Goal: Information Seeking & Learning: Understand process/instructions

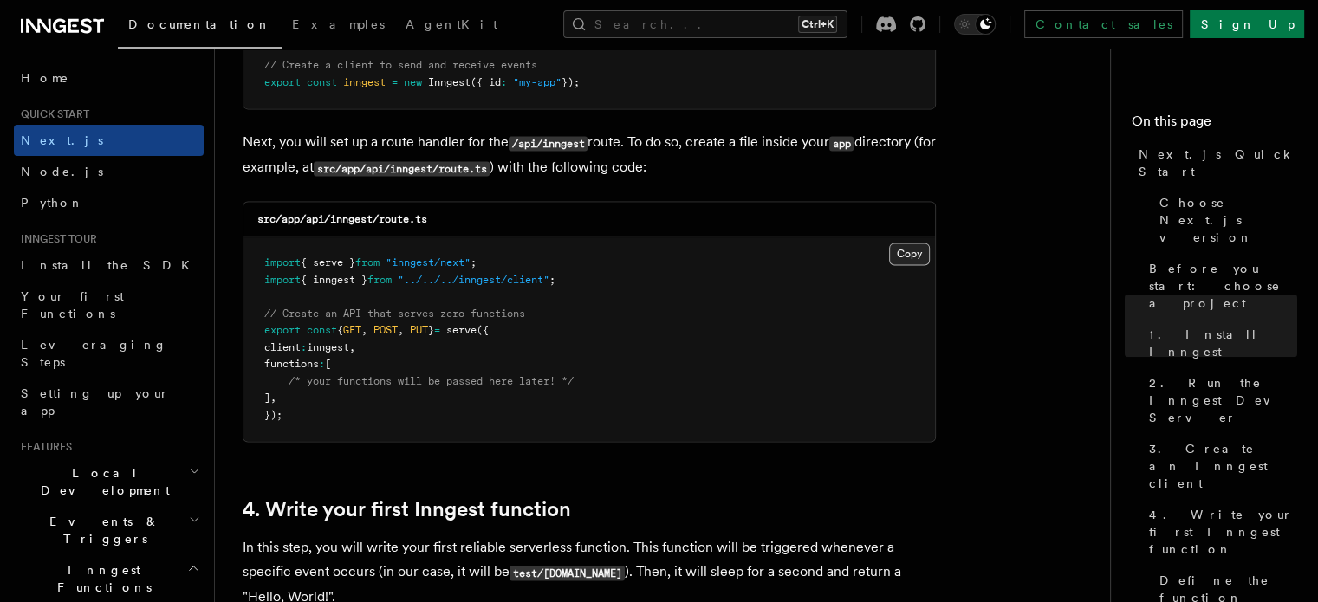
click at [898, 256] on button "Copy Copied" at bounding box center [909, 254] width 41 height 23
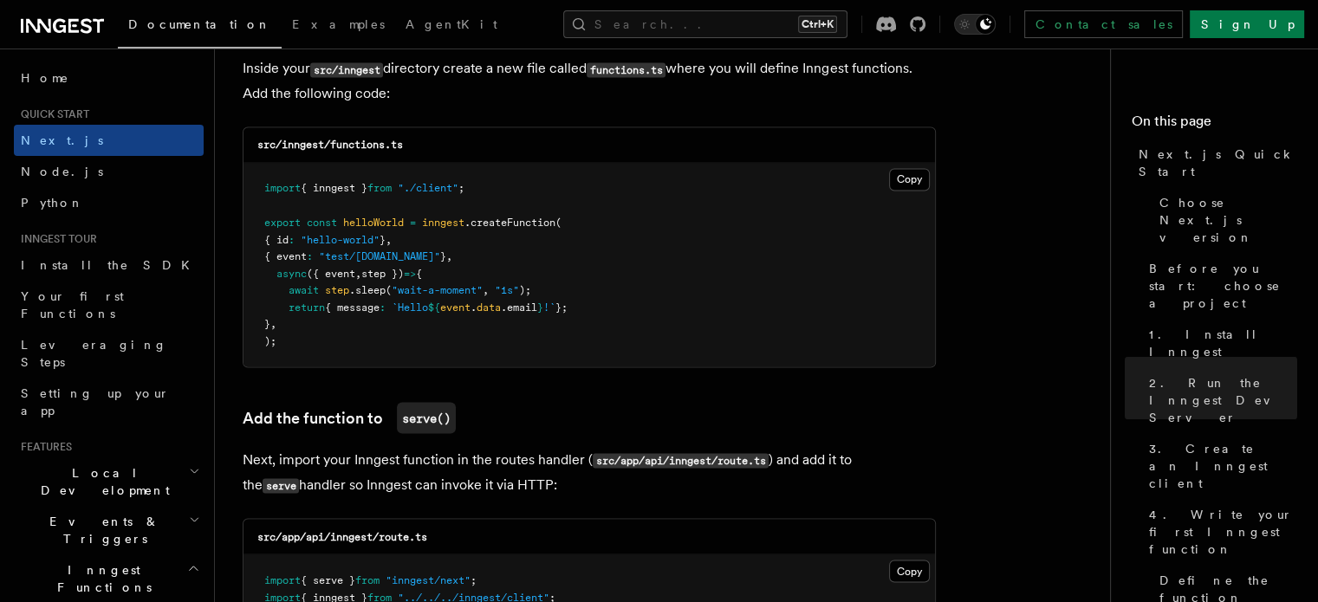
scroll to position [3087, 0]
drag, startPoint x: 267, startPoint y: 238, endPoint x: 484, endPoint y: 262, distance: 218.7
click at [484, 262] on pre "import { inngest } from "./client" ; export const helloWorld = inngest .createF…" at bounding box center [588, 266] width 691 height 204
click at [351, 276] on span "({ event" at bounding box center [331, 274] width 49 height 12
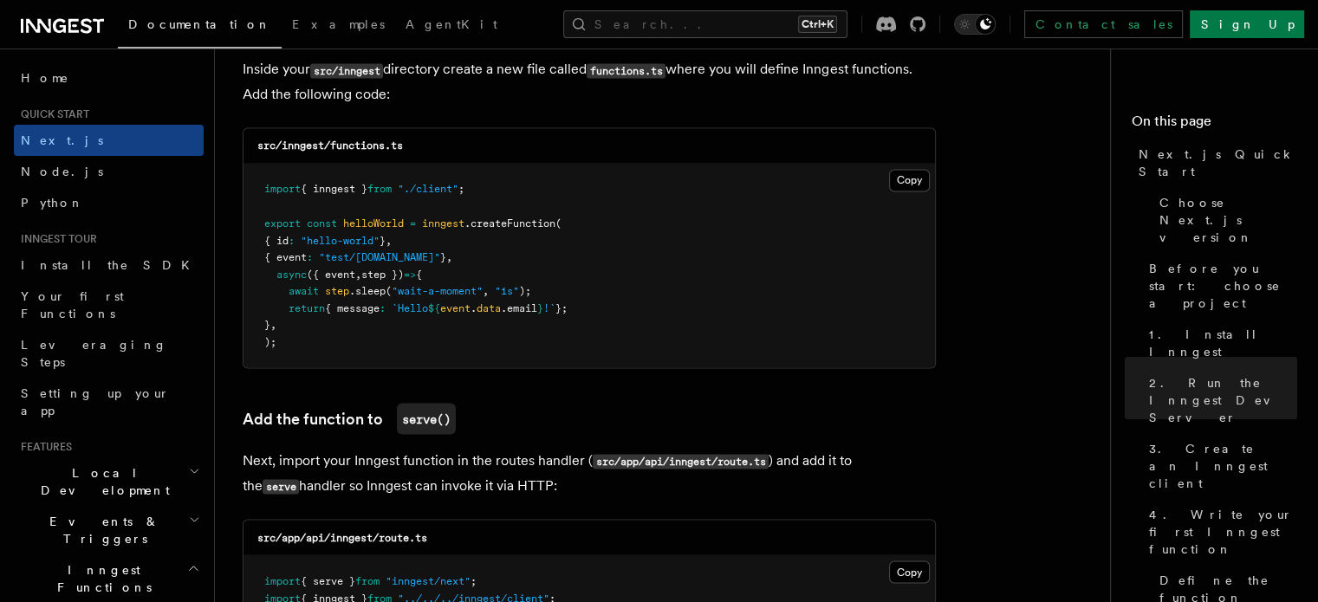
click at [351, 276] on span "({ event" at bounding box center [331, 274] width 49 height 12
click at [399, 276] on span "step })" at bounding box center [382, 274] width 42 height 12
drag, startPoint x: 399, startPoint y: 276, endPoint x: 379, endPoint y: 280, distance: 19.5
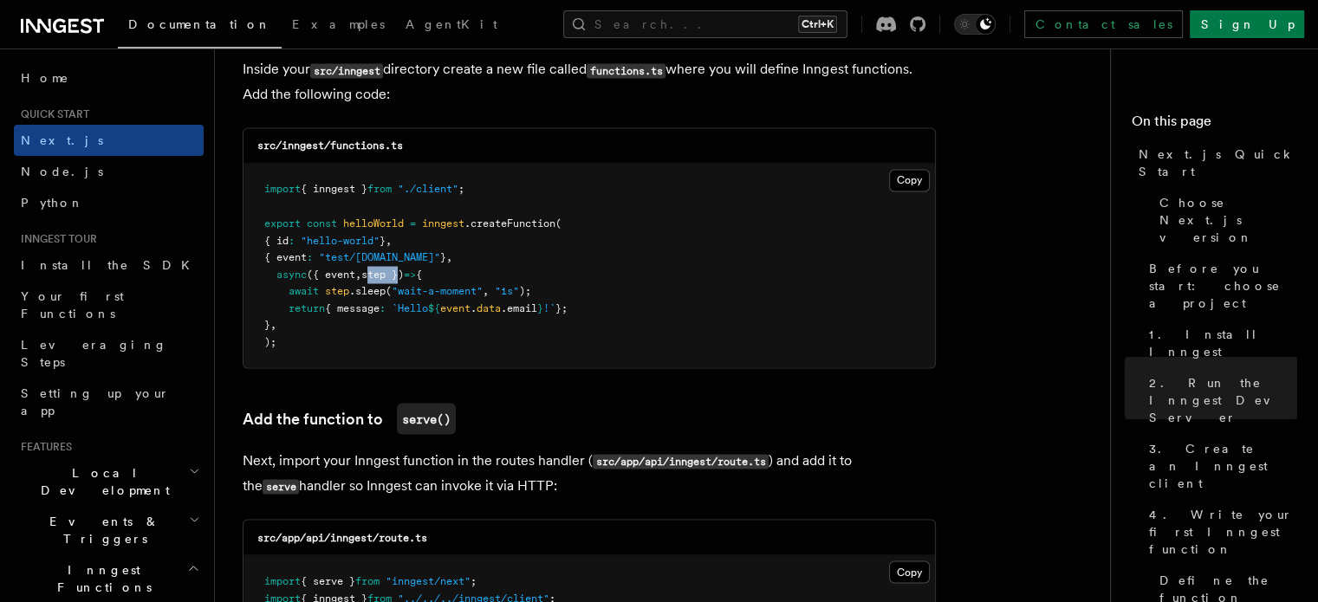
click at [379, 280] on span "step })" at bounding box center [382, 274] width 42 height 12
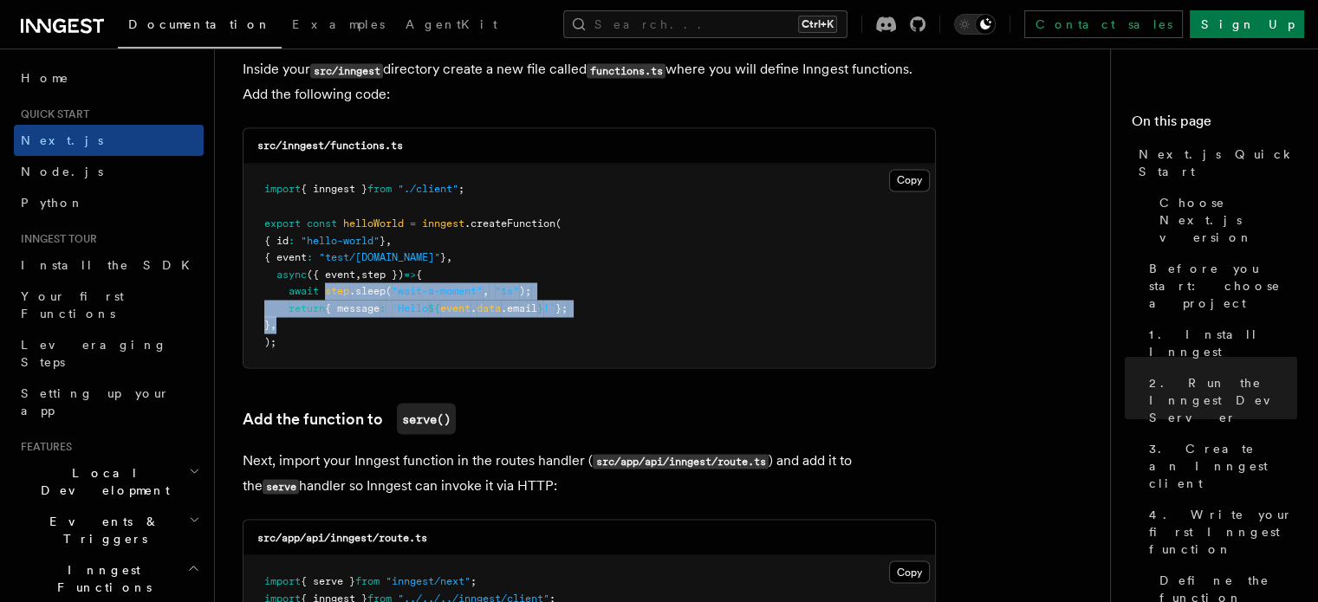
drag, startPoint x: 327, startPoint y: 295, endPoint x: 593, endPoint y: 332, distance: 268.6
click at [593, 332] on pre "import { inngest } from "./client" ; export const helloWorld = inngest .createF…" at bounding box center [588, 266] width 691 height 204
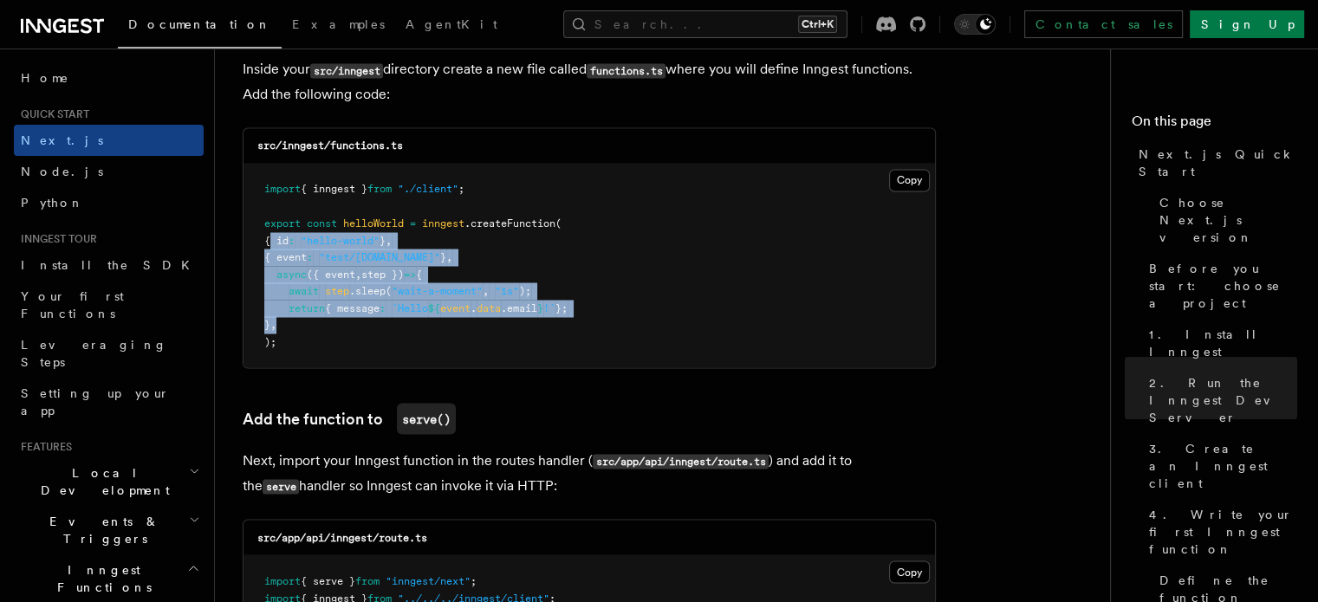
drag, startPoint x: 269, startPoint y: 242, endPoint x: 325, endPoint y: 334, distance: 107.3
click at [325, 334] on pre "import { inngest } from "./client" ; export const helloWorld = inngest .createF…" at bounding box center [588, 266] width 691 height 204
drag, startPoint x: 325, startPoint y: 334, endPoint x: 265, endPoint y: 241, distance: 110.3
click at [265, 241] on pre "import { inngest } from "./client" ; export const helloWorld = inngest .createF…" at bounding box center [588, 266] width 691 height 204
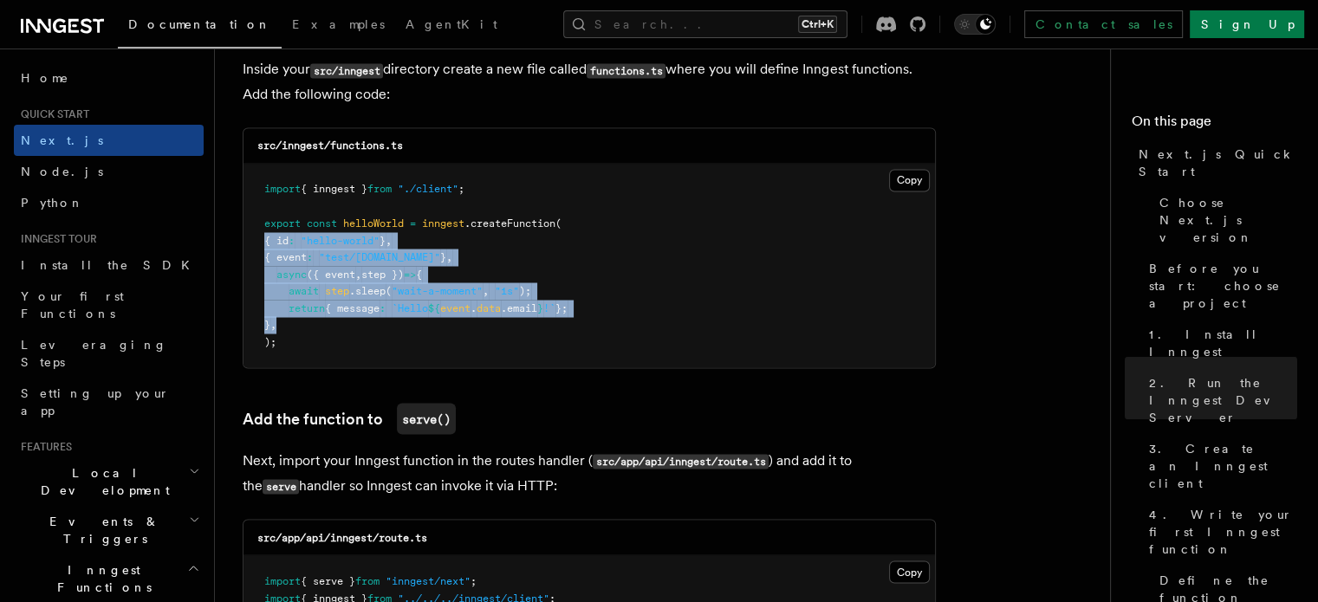
click at [265, 241] on span "{ id" at bounding box center [276, 240] width 24 height 12
drag, startPoint x: 278, startPoint y: 242, endPoint x: 295, endPoint y: 335, distance: 95.0
click at [295, 335] on pre "import { inngest } from "./client" ; export const helloWorld = inngest .createF…" at bounding box center [588, 266] width 691 height 204
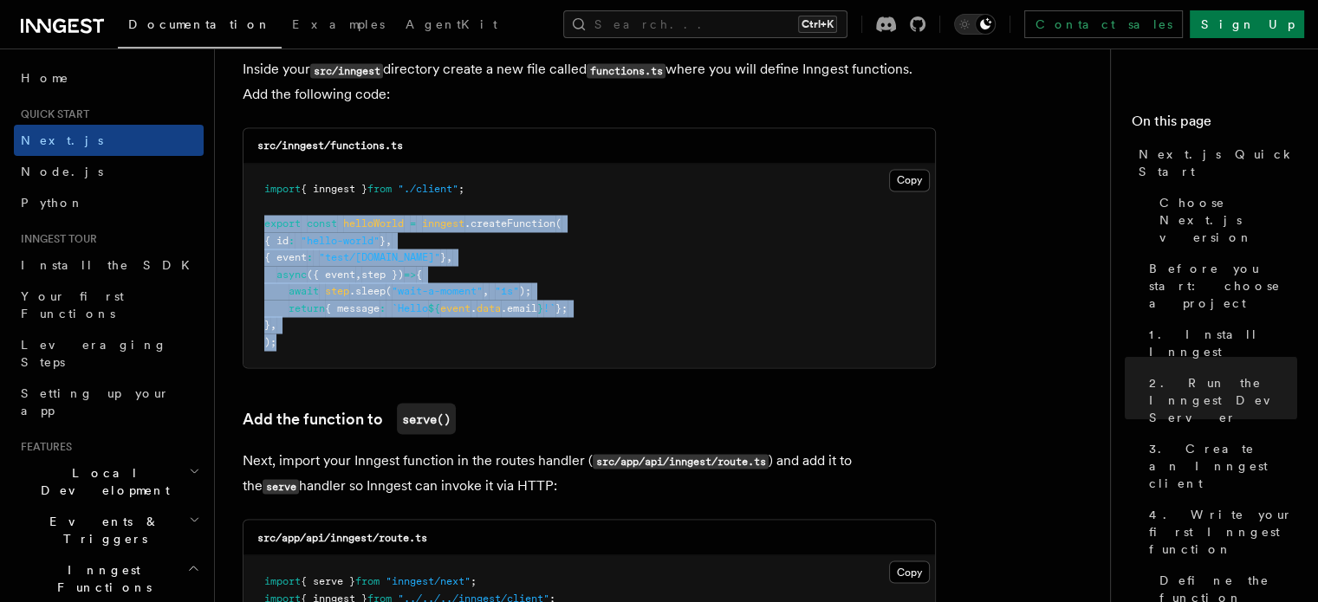
drag, startPoint x: 256, startPoint y: 228, endPoint x: 300, endPoint y: 353, distance: 132.9
click at [300, 353] on pre "import { inngest } from "./client" ; export const helloWorld = inngest .createF…" at bounding box center [588, 266] width 691 height 204
drag, startPoint x: 300, startPoint y: 353, endPoint x: 262, endPoint y: 193, distance: 164.8
click at [262, 193] on pre "import { inngest } from "./client" ; export const helloWorld = inngest .createF…" at bounding box center [588, 266] width 691 height 204
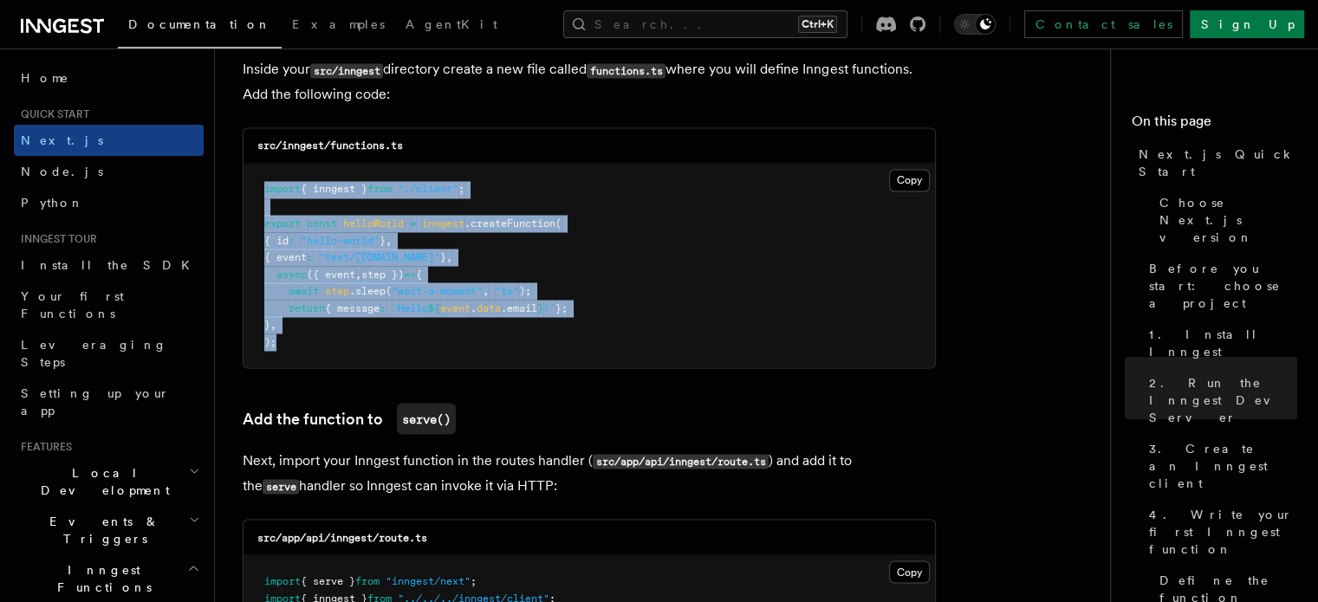
click at [295, 214] on pre "import { inngest } from "./client" ; export const helloWorld = inngest .createF…" at bounding box center [588, 266] width 691 height 204
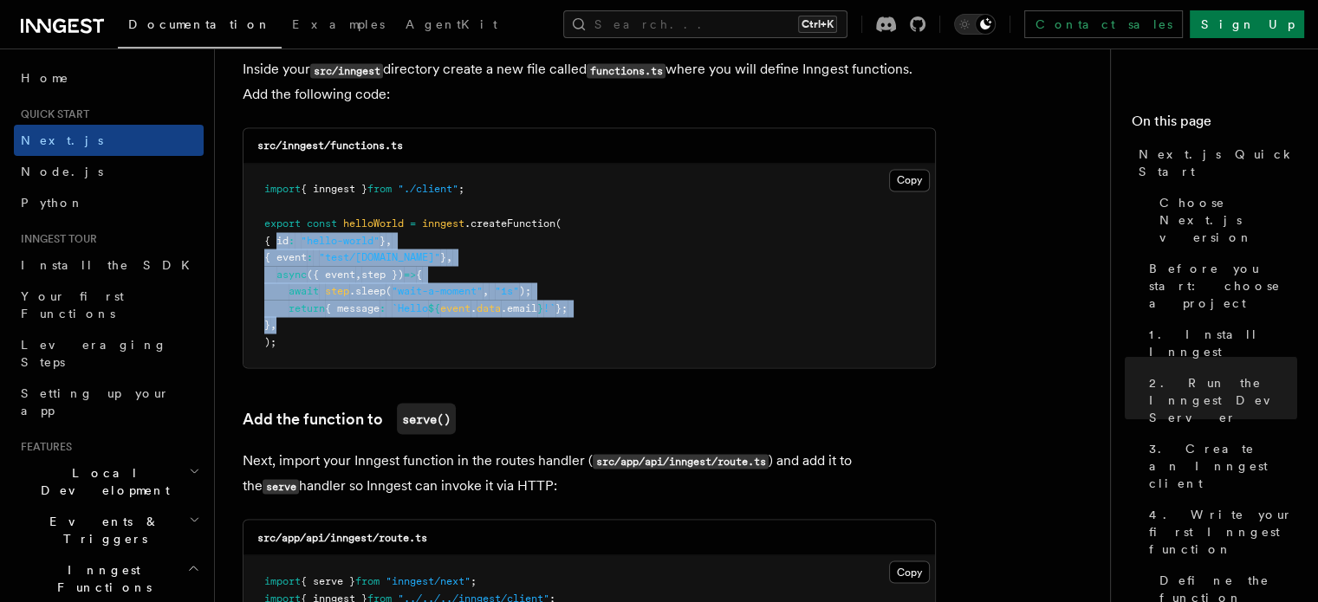
drag, startPoint x: 277, startPoint y: 242, endPoint x: 320, endPoint y: 325, distance: 93.4
click at [320, 325] on pre "import { inngest } from "./client" ; export const helloWorld = inngest .createF…" at bounding box center [588, 266] width 691 height 204
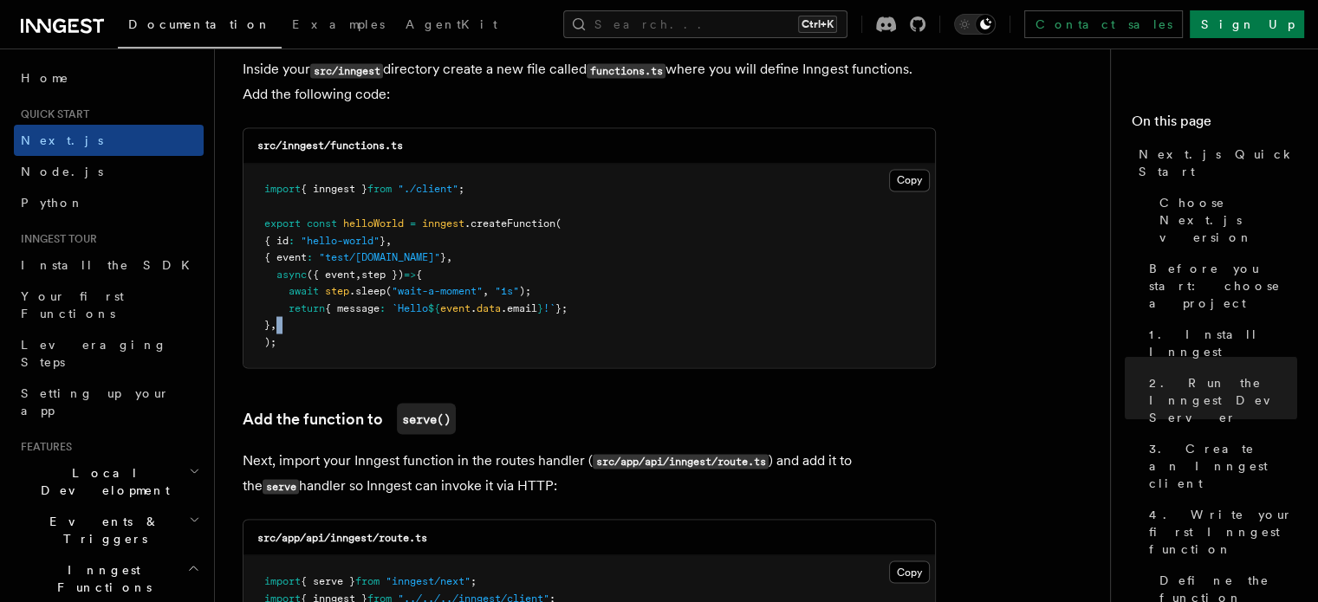
click at [320, 325] on pre "import { inngest } from "./client" ; export const helloWorld = inngest .createF…" at bounding box center [588, 266] width 691 height 204
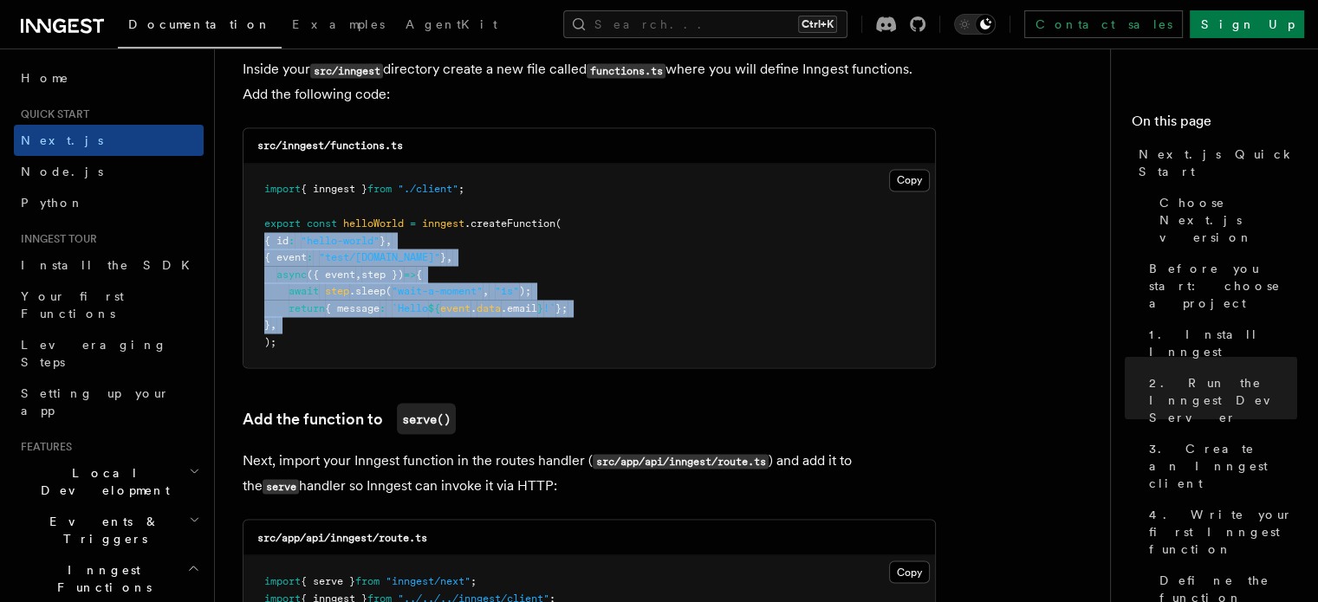
drag, startPoint x: 320, startPoint y: 325, endPoint x: 256, endPoint y: 242, distance: 104.5
click at [256, 242] on pre "import { inngest } from "./client" ; export const helloWorld = inngest .createF…" at bounding box center [588, 266] width 691 height 204
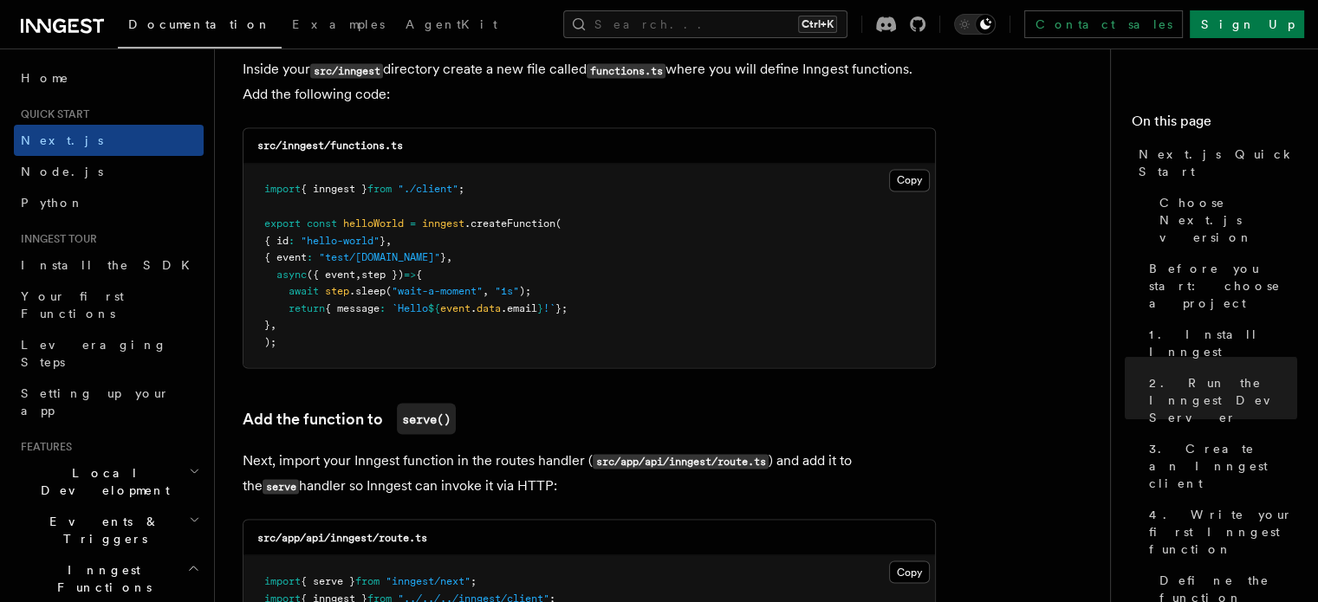
click at [323, 337] on pre "import { inngest } from "./client" ; export const helloWorld = inngest .createF…" at bounding box center [588, 266] width 691 height 204
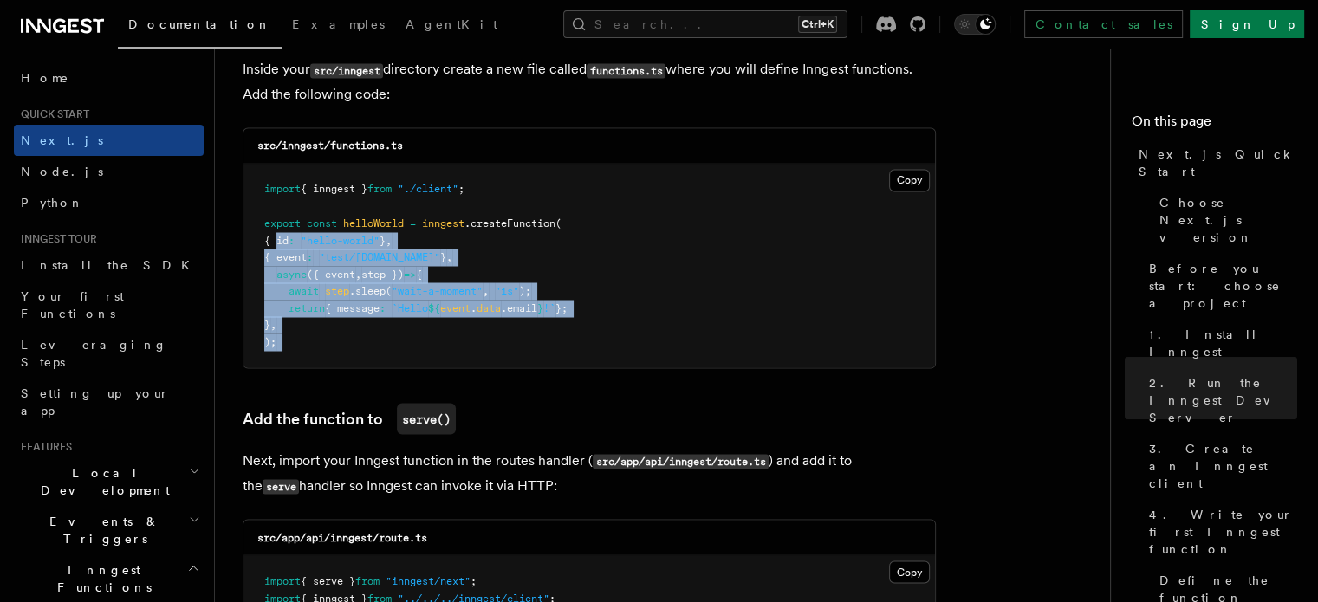
drag, startPoint x: 323, startPoint y: 337, endPoint x: 277, endPoint y: 238, distance: 108.9
click at [277, 238] on pre "import { inngest } from "./client" ; export const helloWorld = inngest .createF…" at bounding box center [588, 266] width 691 height 204
click at [277, 238] on span "{ id" at bounding box center [276, 240] width 24 height 12
drag, startPoint x: 277, startPoint y: 238, endPoint x: 289, endPoint y: 340, distance: 102.1
click at [289, 340] on pre "import { inngest } from "./client" ; export const helloWorld = inngest .createF…" at bounding box center [588, 266] width 691 height 204
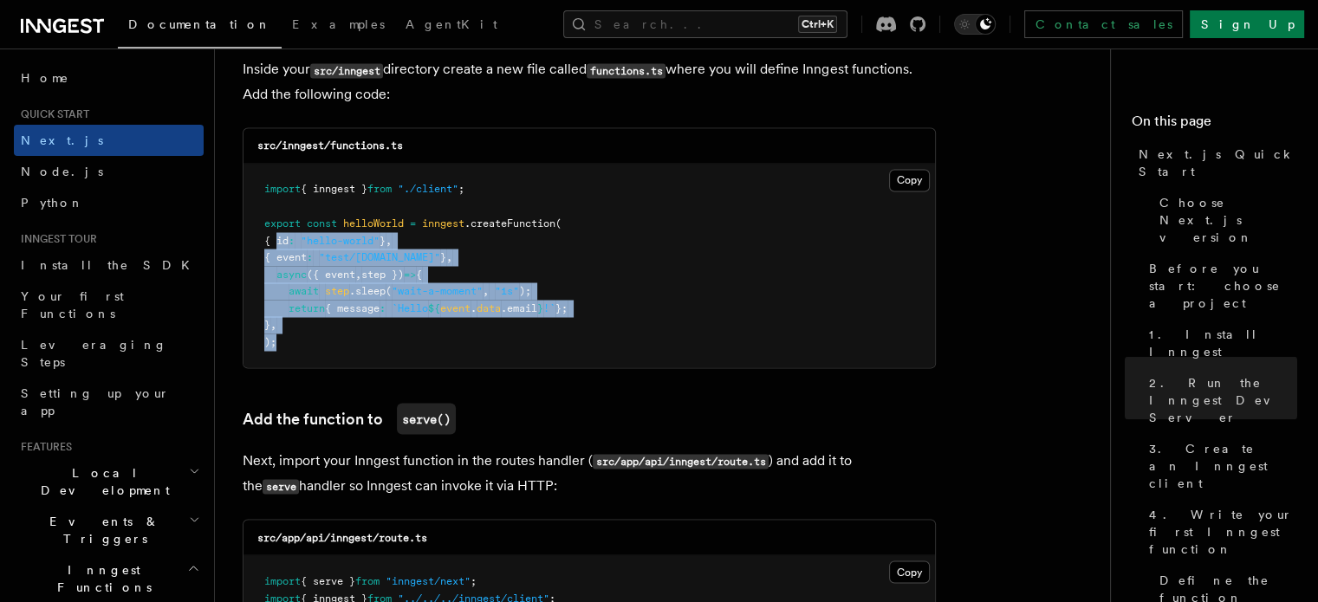
click at [289, 340] on pre "import { inngest } from "./client" ; export const helloWorld = inngest .createF…" at bounding box center [588, 266] width 691 height 204
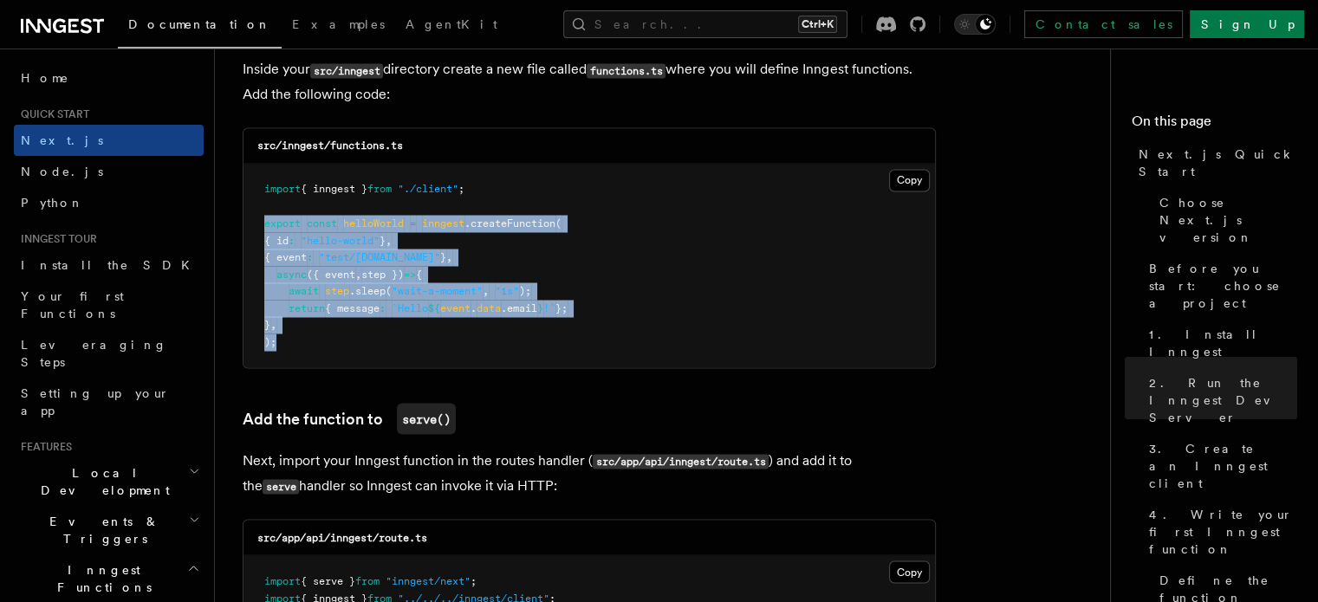
drag, startPoint x: 289, startPoint y: 340, endPoint x: 260, endPoint y: 234, distance: 109.7
click at [260, 234] on pre "import { inngest } from "./client" ; export const helloWorld = inngest .createF…" at bounding box center [588, 266] width 691 height 204
drag, startPoint x: 260, startPoint y: 234, endPoint x: 275, endPoint y: 347, distance: 113.6
click at [275, 347] on pre "import { inngest } from "./client" ; export const helloWorld = inngest .createF…" at bounding box center [588, 266] width 691 height 204
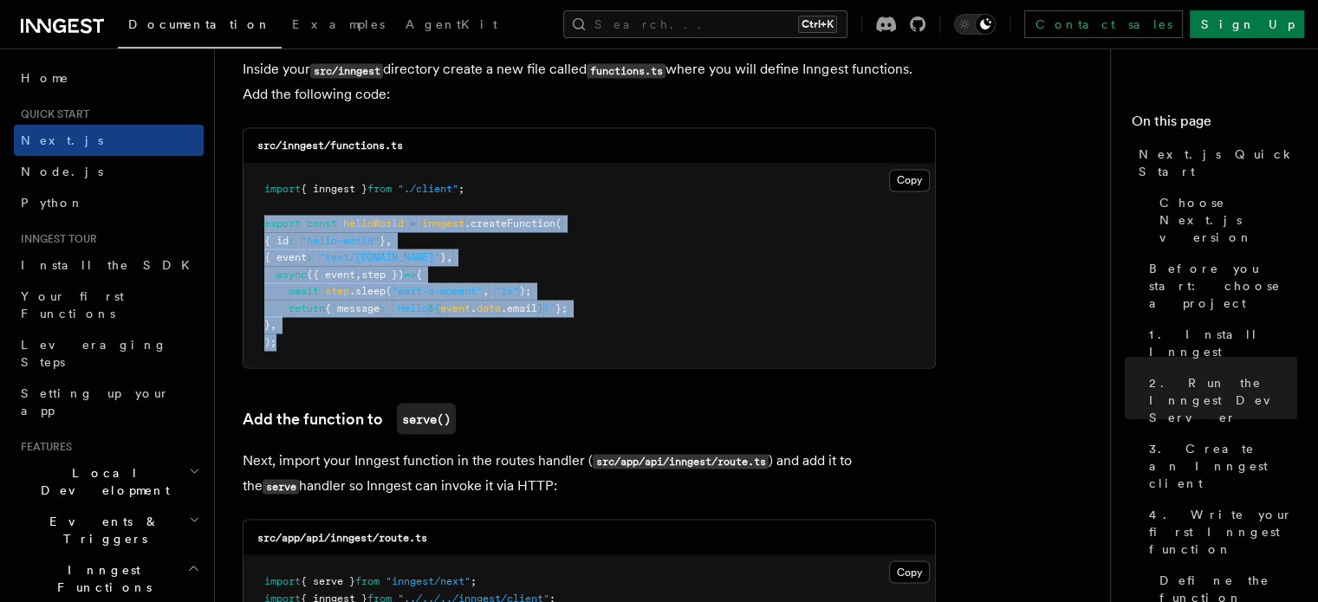
click at [275, 347] on span ");" at bounding box center [270, 341] width 12 height 12
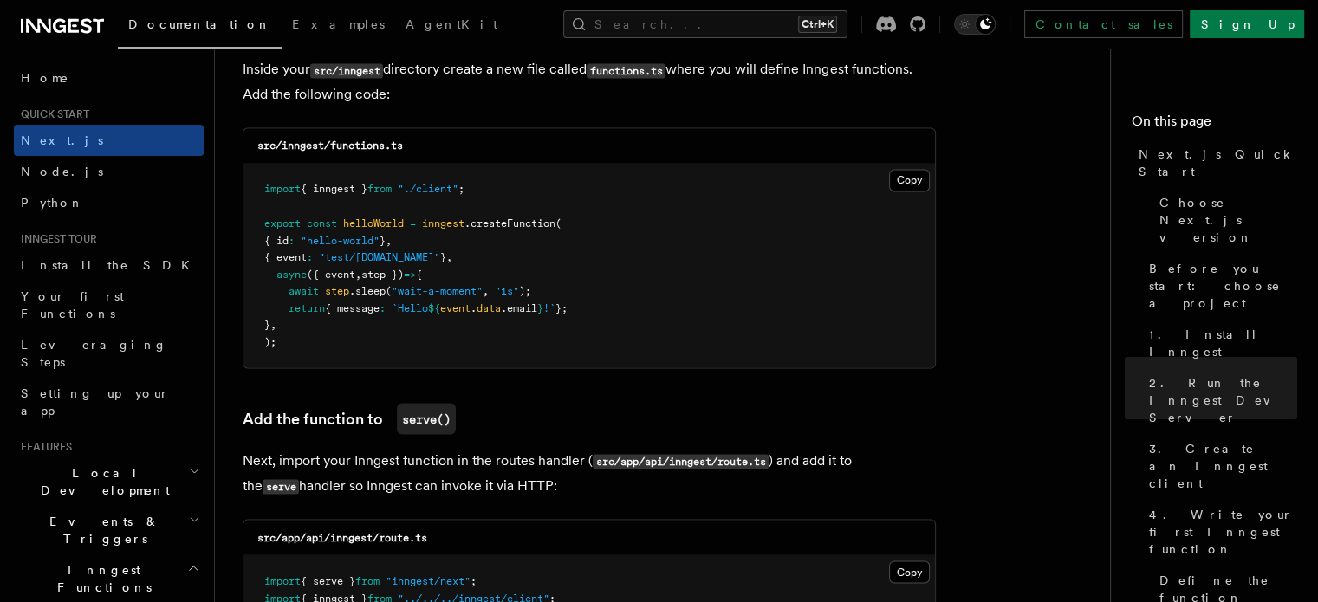
click at [275, 347] on span ");" at bounding box center [270, 341] width 12 height 12
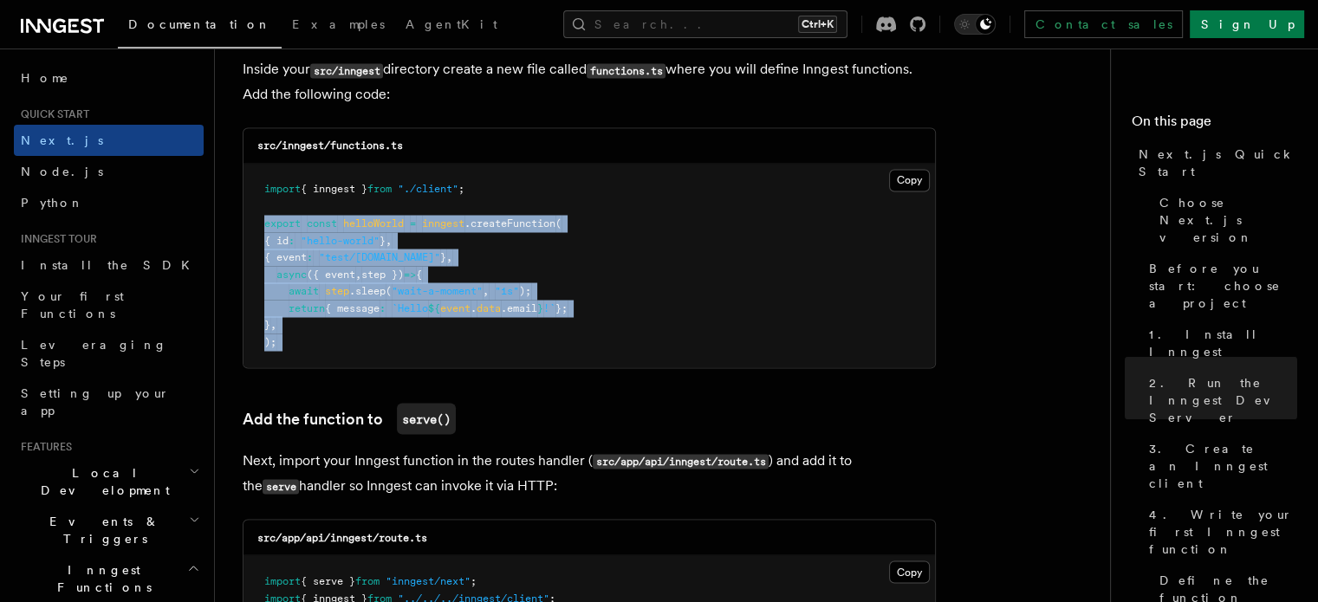
drag, startPoint x: 275, startPoint y: 347, endPoint x: 260, endPoint y: 226, distance: 121.3
click at [260, 226] on pre "import { inngest } from "./client" ; export const helloWorld = inngest .createF…" at bounding box center [588, 266] width 691 height 204
drag, startPoint x: 260, startPoint y: 226, endPoint x: 279, endPoint y: 343, distance: 118.5
click at [279, 343] on pre "import { inngest } from "./client" ; export const helloWorld = inngest .createF…" at bounding box center [588, 266] width 691 height 204
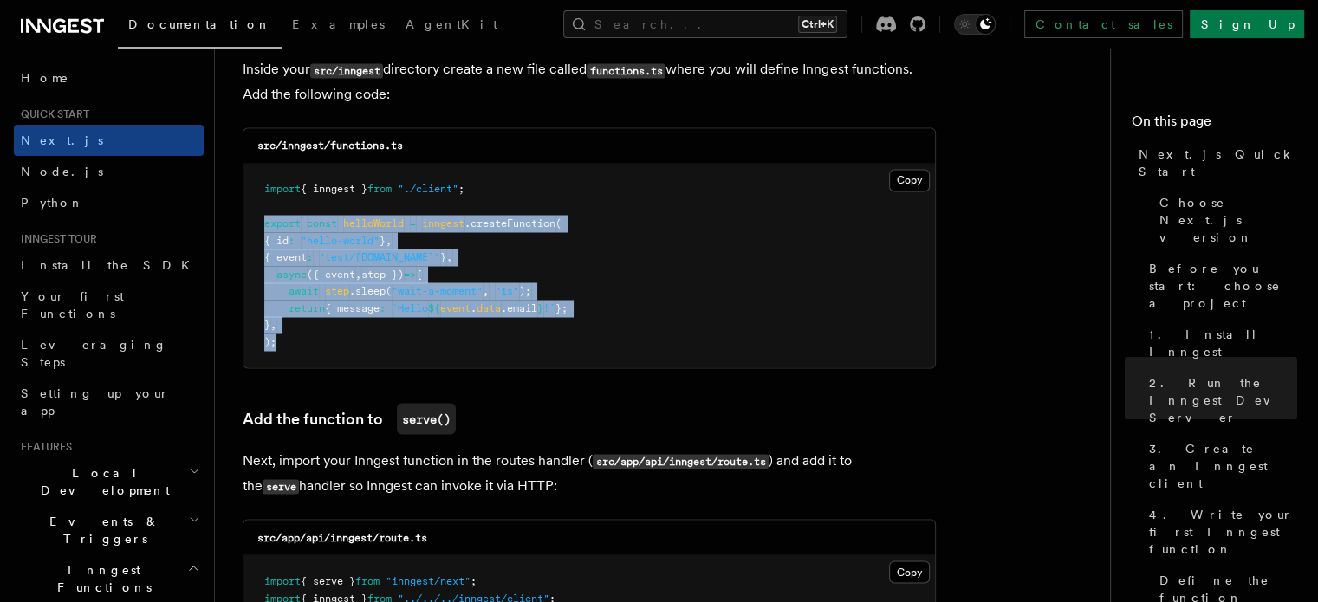
click at [279, 343] on pre "import { inngest } from "./client" ; export const helloWorld = inngest .createF…" at bounding box center [588, 266] width 691 height 204
drag, startPoint x: 279, startPoint y: 343, endPoint x: 265, endPoint y: 189, distance: 154.8
click at [265, 189] on pre "import { inngest } from "./client" ; export const helloWorld = inngest .createF…" at bounding box center [588, 266] width 691 height 204
click at [265, 189] on span "import" at bounding box center [282, 189] width 36 height 12
drag, startPoint x: 265, startPoint y: 189, endPoint x: 283, endPoint y: 341, distance: 153.6
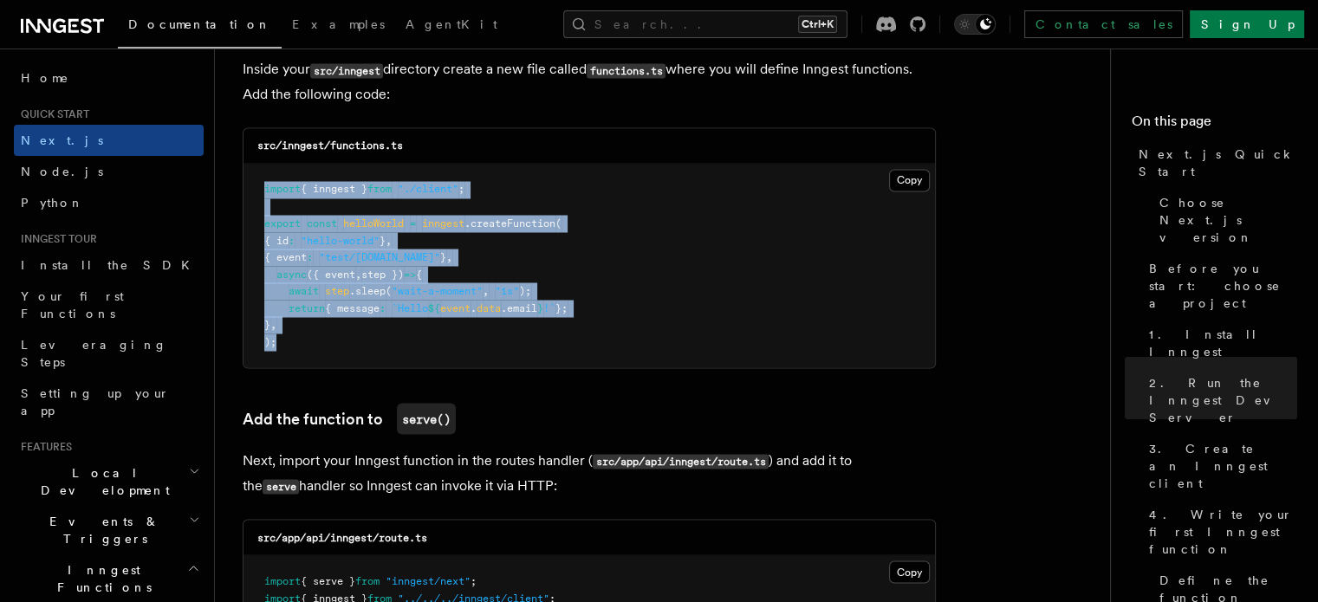
click at [283, 341] on pre "import { inngest } from "./client" ; export const helloWorld = inngest .createF…" at bounding box center [588, 266] width 691 height 204
drag, startPoint x: 283, startPoint y: 341, endPoint x: 262, endPoint y: 197, distance: 146.3
click at [262, 197] on pre "import { inngest } from "./client" ; export const helloWorld = inngest .createF…" at bounding box center [588, 266] width 691 height 204
click at [281, 204] on pre "import { inngest } from "./client" ; export const helloWorld = inngest .createF…" at bounding box center [588, 266] width 691 height 204
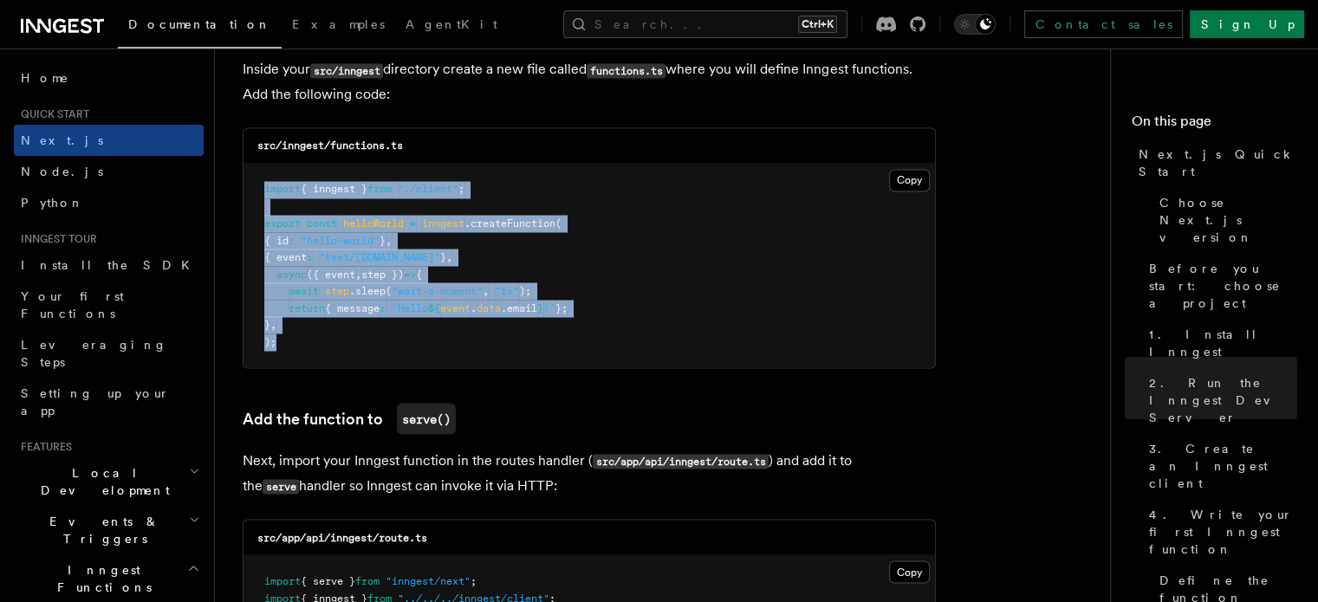
drag, startPoint x: 264, startPoint y: 191, endPoint x: 281, endPoint y: 341, distance: 150.8
click at [281, 341] on pre "import { inngest } from "./client" ; export const helloWorld = inngest .createF…" at bounding box center [588, 266] width 691 height 204
drag, startPoint x: 281, startPoint y: 341, endPoint x: 258, endPoint y: 185, distance: 157.6
click at [258, 185] on pre "import { inngest } from "./client" ; export const helloWorld = inngest .createF…" at bounding box center [588, 266] width 691 height 204
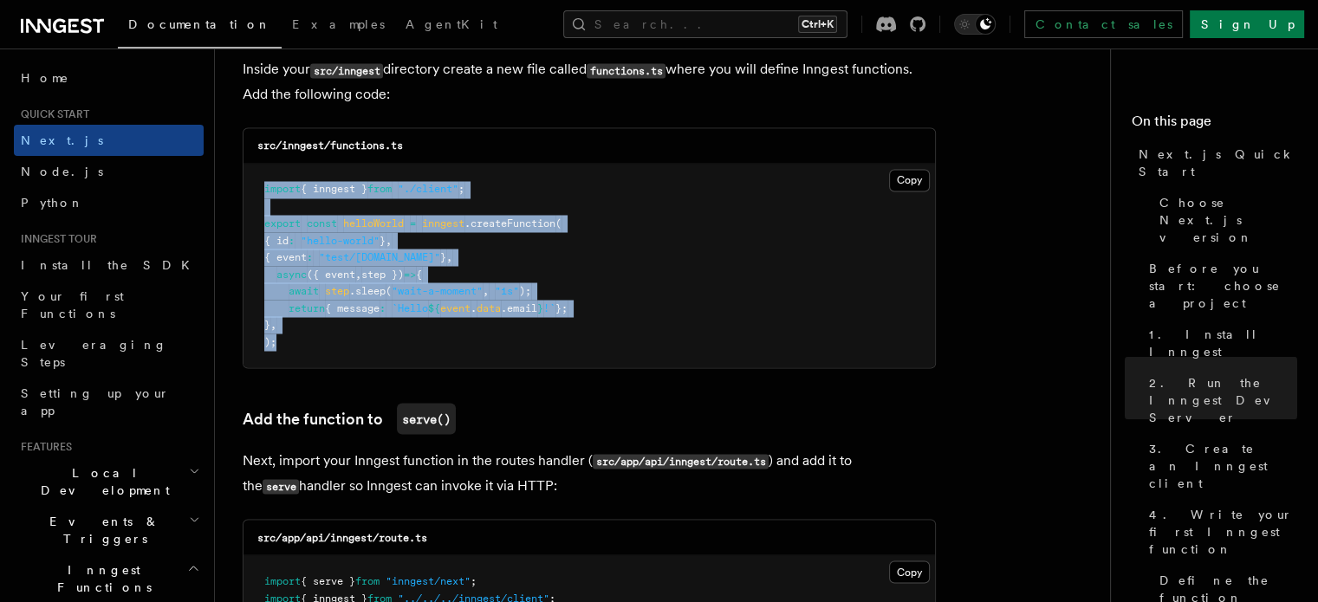
click at [258, 185] on pre "import { inngest } from "./client" ; export const helloWorld = inngest .createF…" at bounding box center [588, 266] width 691 height 204
drag, startPoint x: 258, startPoint y: 185, endPoint x: 295, endPoint y: 358, distance: 177.2
click at [295, 358] on pre "import { inngest } from "./client" ; export const helloWorld = inngest .createF…" at bounding box center [588, 266] width 691 height 204
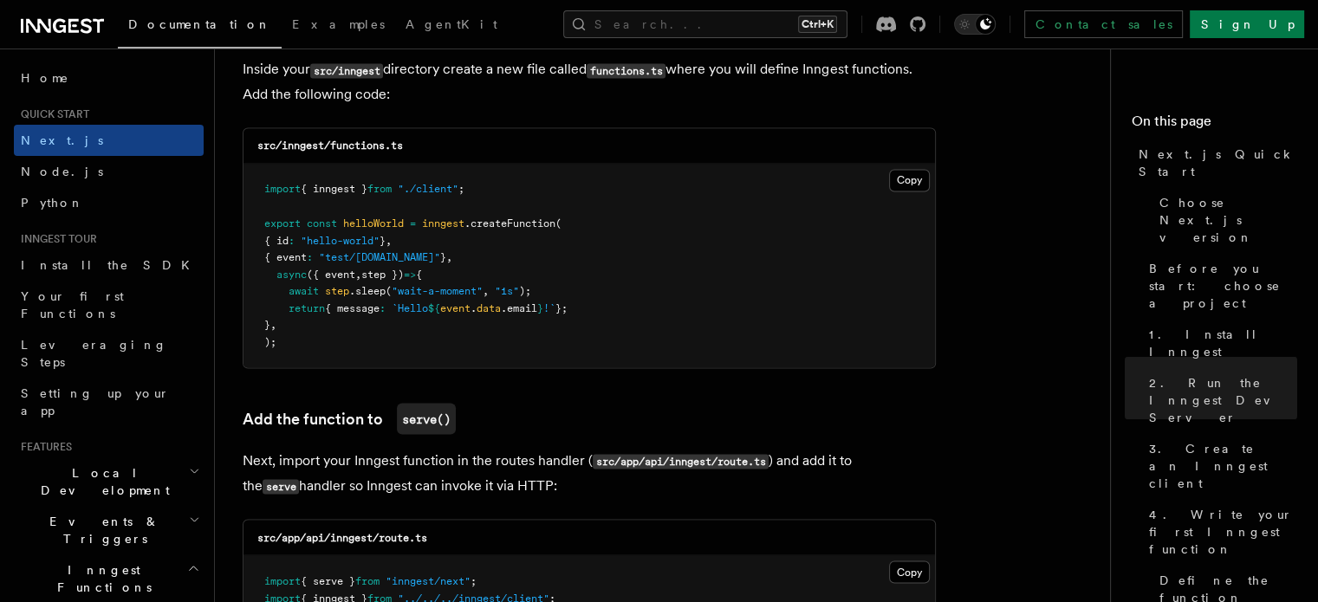
click at [295, 358] on pre "import { inngest } from "./client" ; export const helloWorld = inngest .createF…" at bounding box center [588, 266] width 691 height 204
drag, startPoint x: 295, startPoint y: 358, endPoint x: 287, endPoint y: 345, distance: 15.6
click at [287, 345] on pre "import { inngest } from "./client" ; export const helloWorld = inngest .createF…" at bounding box center [588, 266] width 691 height 204
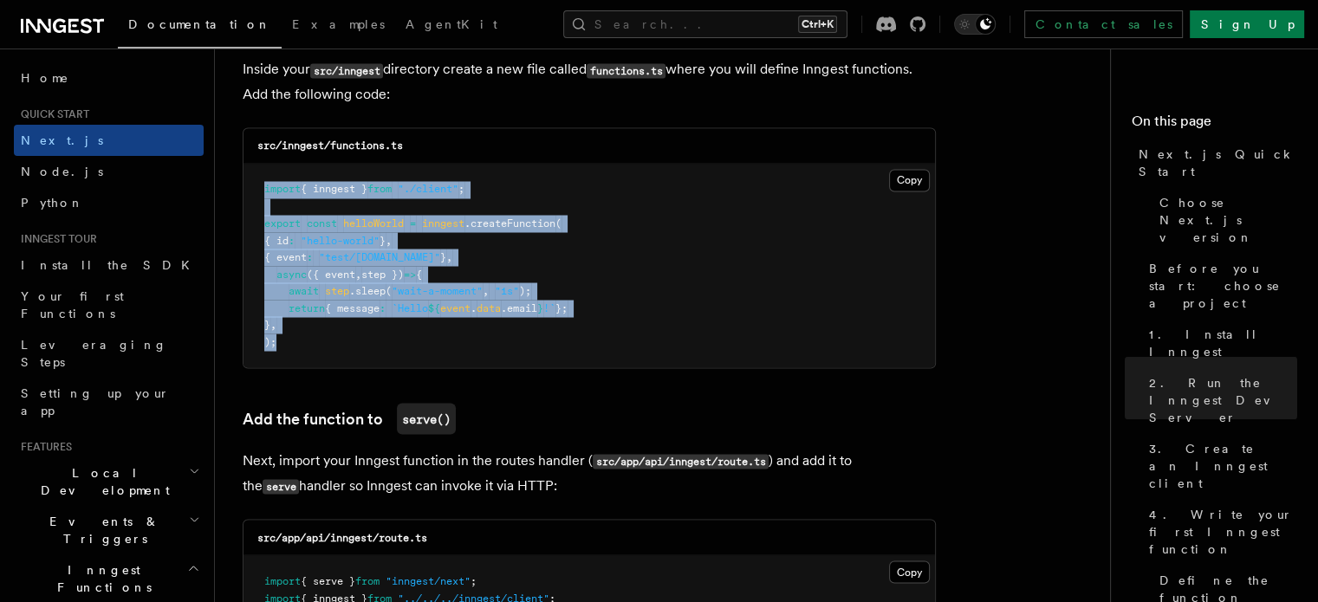
drag, startPoint x: 287, startPoint y: 345, endPoint x: 265, endPoint y: 198, distance: 148.9
click at [265, 198] on pre "import { inngest } from "./client" ; export const helloWorld = inngest .createF…" at bounding box center [588, 266] width 691 height 204
click at [265, 195] on span "import" at bounding box center [282, 189] width 36 height 12
drag, startPoint x: 265, startPoint y: 198, endPoint x: 281, endPoint y: 346, distance: 149.0
click at [281, 346] on pre "import { inngest } from "./client" ; export const helloWorld = inngest .createF…" at bounding box center [588, 266] width 691 height 204
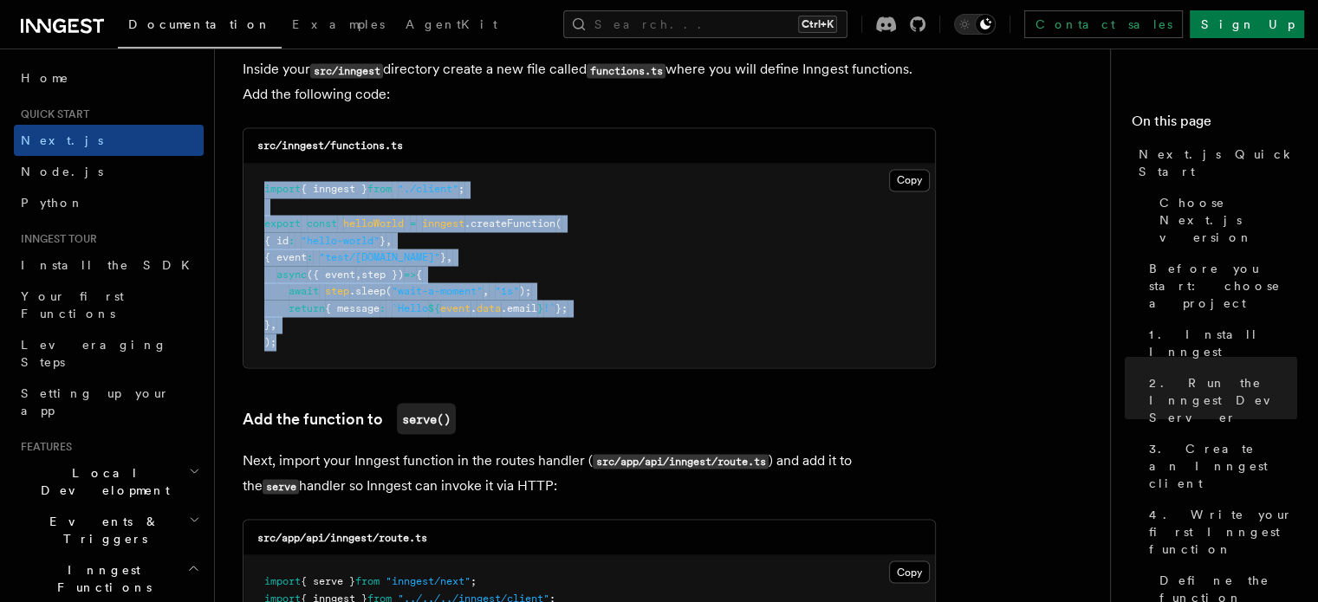
click at [281, 346] on pre "import { inngest } from "./client" ; export const helloWorld = inngest .createF…" at bounding box center [588, 266] width 691 height 204
drag, startPoint x: 281, startPoint y: 346, endPoint x: 252, endPoint y: 184, distance: 164.5
click at [252, 184] on pre "import { inngest } from "./client" ; export const helloWorld = inngest .createF…" at bounding box center [588, 266] width 691 height 204
drag, startPoint x: 252, startPoint y: 184, endPoint x: 283, endPoint y: 348, distance: 167.5
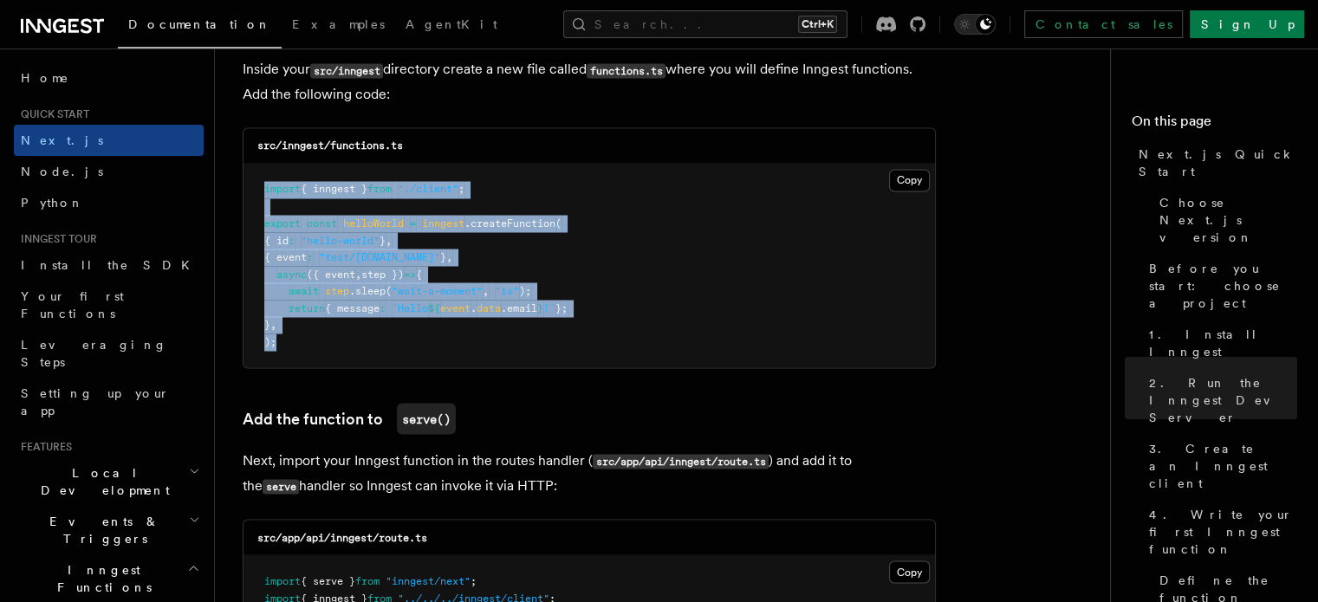
click at [283, 348] on pre "import { inngest } from "./client" ; export const helloWorld = inngest .createF…" at bounding box center [588, 266] width 691 height 204
drag, startPoint x: 286, startPoint y: 341, endPoint x: 263, endPoint y: 189, distance: 153.4
click at [263, 189] on pre "import { inngest } from "./client" ; export const helloWorld = inngest .createF…" at bounding box center [588, 266] width 691 height 204
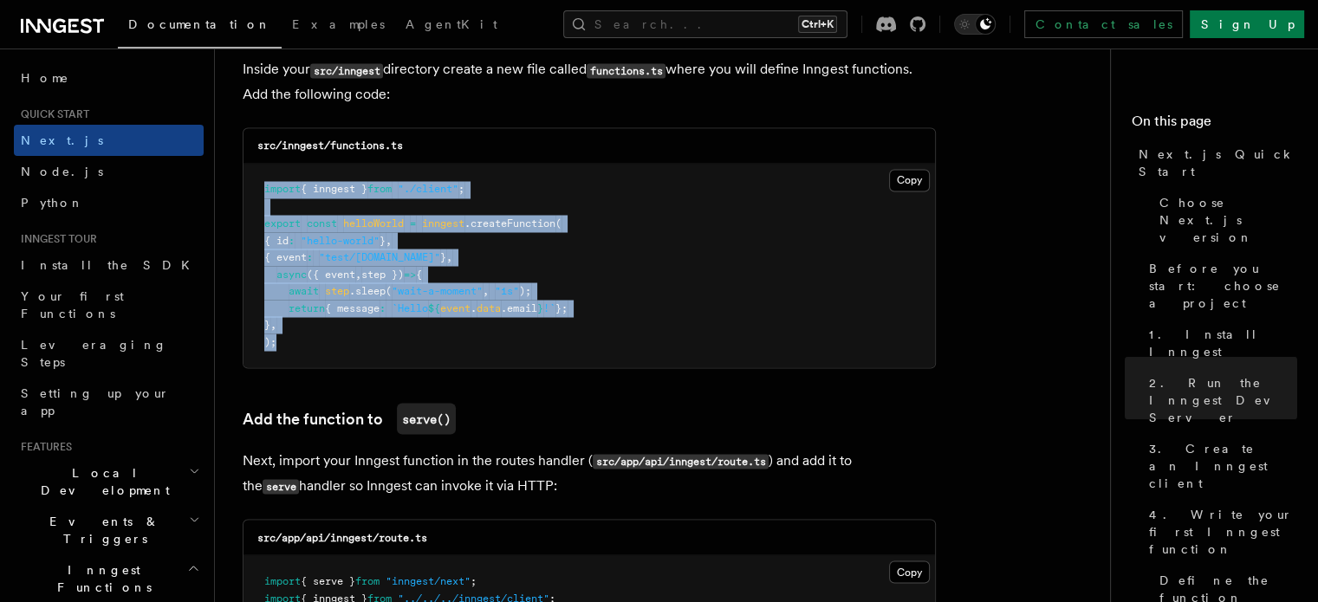
drag, startPoint x: 263, startPoint y: 189, endPoint x: 284, endPoint y: 353, distance: 165.2
click at [284, 353] on pre "import { inngest } from "./client" ; export const helloWorld = inngest .createF…" at bounding box center [588, 266] width 691 height 204
drag, startPoint x: 284, startPoint y: 353, endPoint x: 263, endPoint y: 198, distance: 155.6
click at [263, 198] on pre "import { inngest } from "./client" ; export const helloWorld = inngest .createF…" at bounding box center [588, 266] width 691 height 204
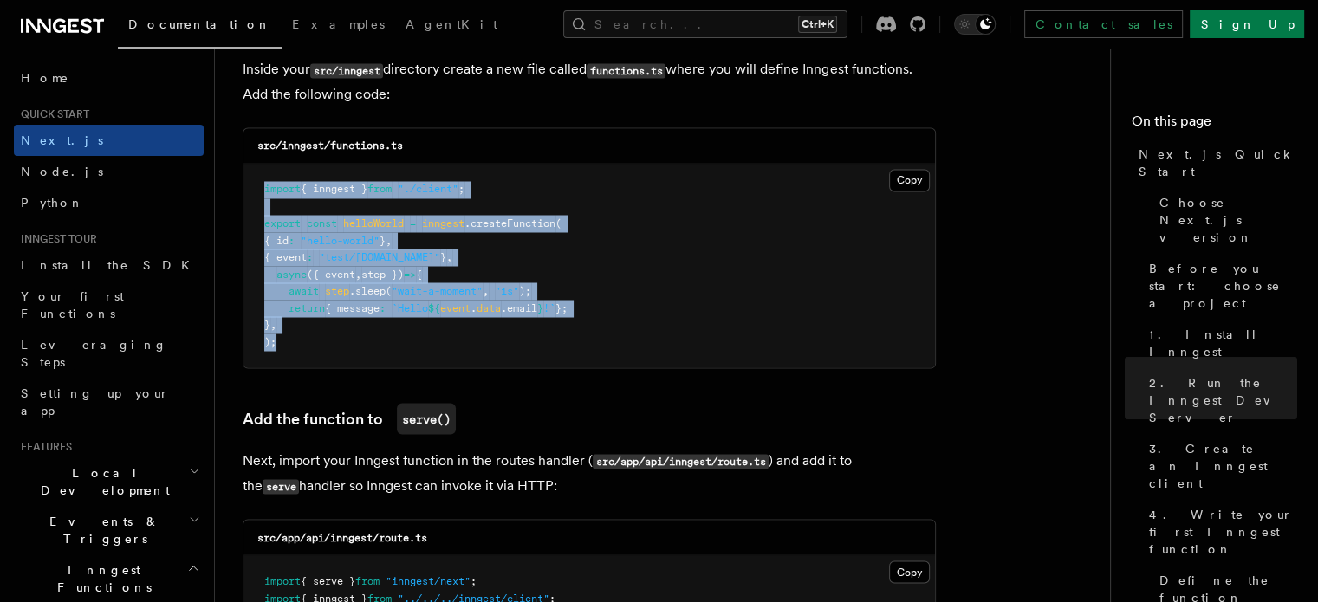
click at [263, 198] on pre "import { inngest } from "./client" ; export const helloWorld = inngest .createF…" at bounding box center [588, 266] width 691 height 204
drag, startPoint x: 263, startPoint y: 225, endPoint x: 280, endPoint y: 344, distance: 120.0
click at [280, 344] on pre "import { inngest } from "./client" ; export const helloWorld = inngest .createF…" at bounding box center [588, 266] width 691 height 204
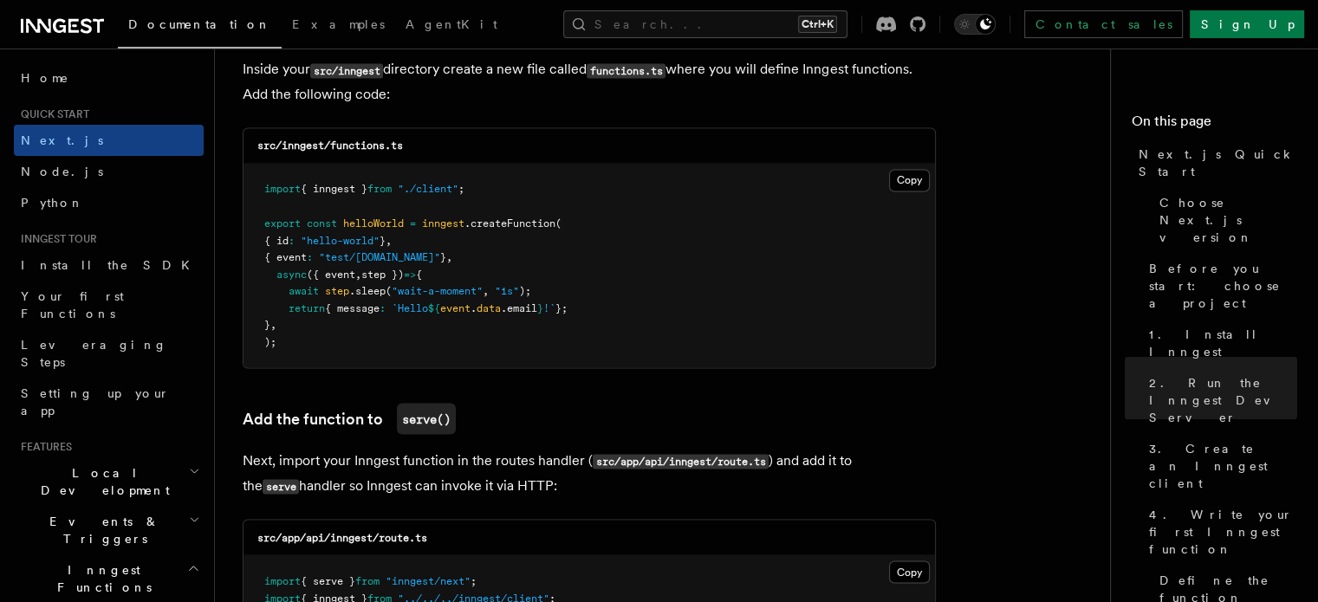
click at [280, 344] on pre "import { inngest } from "./client" ; export const helloWorld = inngest .createF…" at bounding box center [588, 266] width 691 height 204
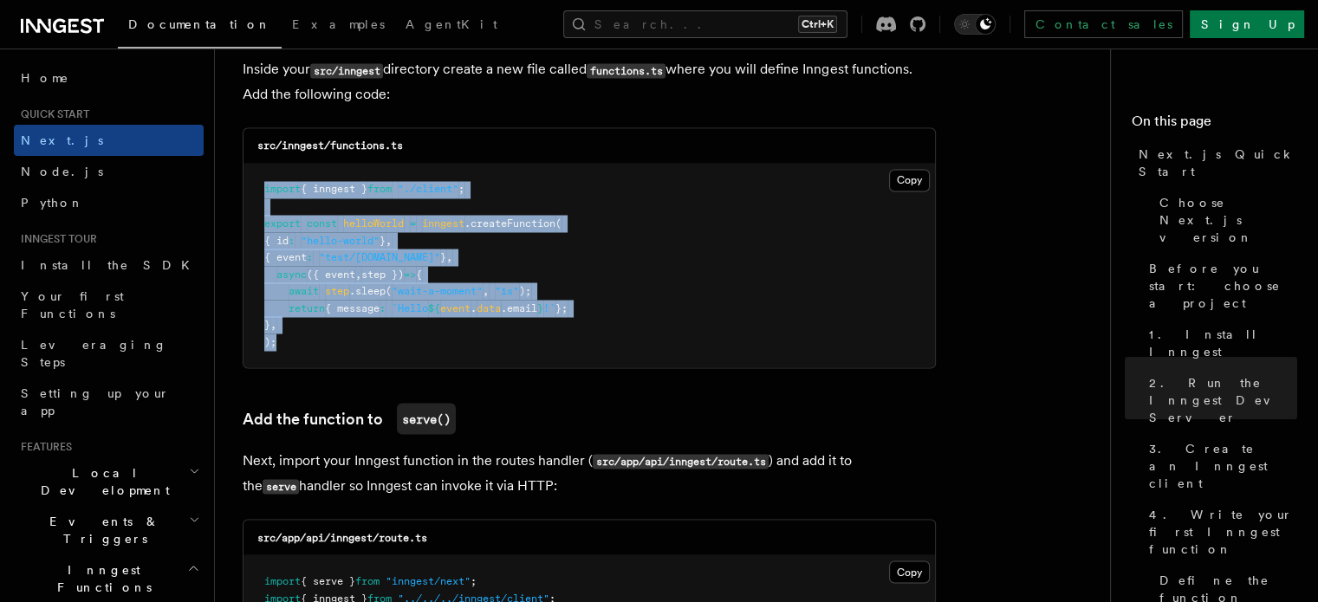
drag, startPoint x: 280, startPoint y: 344, endPoint x: 263, endPoint y: 191, distance: 153.4
click at [263, 191] on pre "import { inngest } from "./client" ; export const helloWorld = inngest .createF…" at bounding box center [588, 266] width 691 height 204
click at [264, 191] on span "import" at bounding box center [282, 189] width 36 height 12
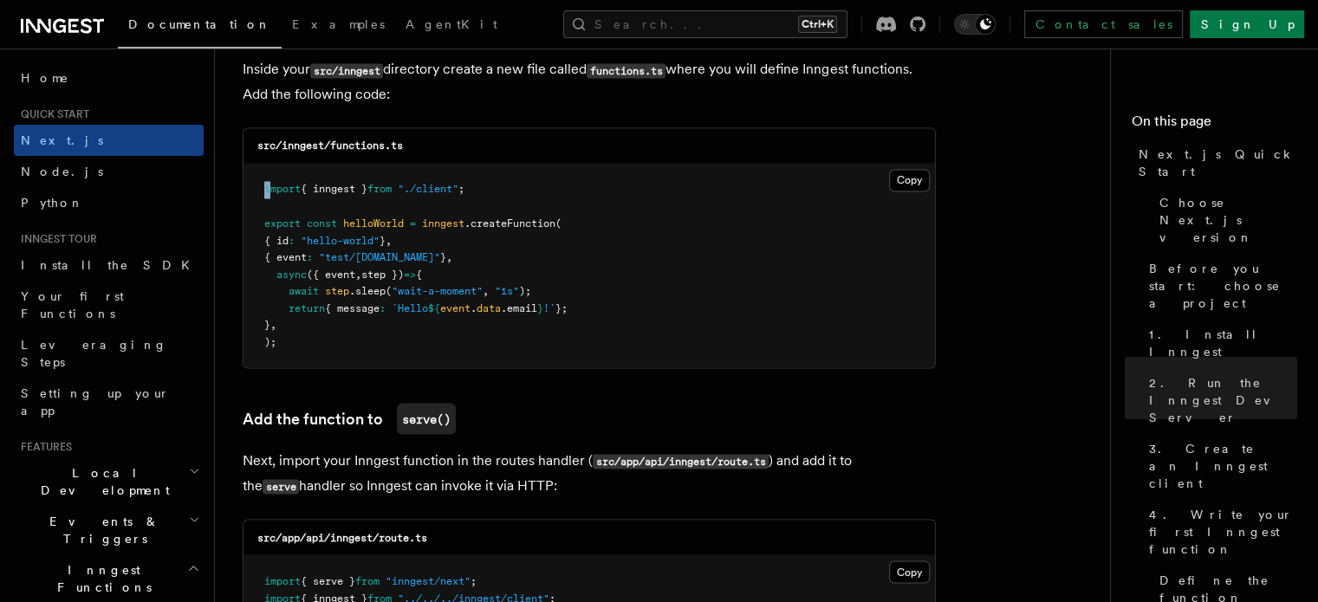
drag, startPoint x: 263, startPoint y: 191, endPoint x: 270, endPoint y: 199, distance: 10.4
click at [270, 199] on pre "import { inngest } from "./client" ; export const helloWorld = inngest .createF…" at bounding box center [588, 266] width 691 height 204
click at [282, 203] on pre "import { inngest } from "./client" ; export const helloWorld = inngest .createF…" at bounding box center [588, 266] width 691 height 204
click at [273, 279] on span at bounding box center [270, 274] width 12 height 12
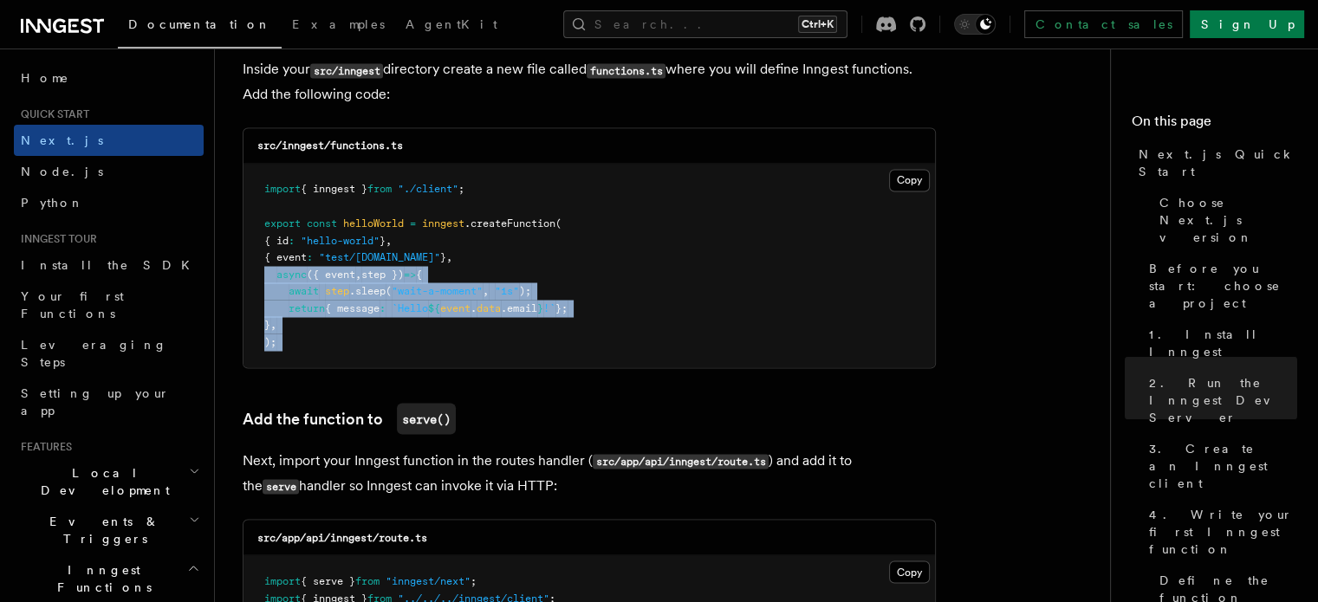
drag, startPoint x: 273, startPoint y: 279, endPoint x: 290, endPoint y: 337, distance: 60.6
click at [290, 337] on pre "import { inngest } from "./client" ; export const helloWorld = inngest .createF…" at bounding box center [588, 266] width 691 height 204
click at [373, 343] on pre "import { inngest } from "./client" ; export const helloWorld = inngest .createF…" at bounding box center [588, 266] width 691 height 204
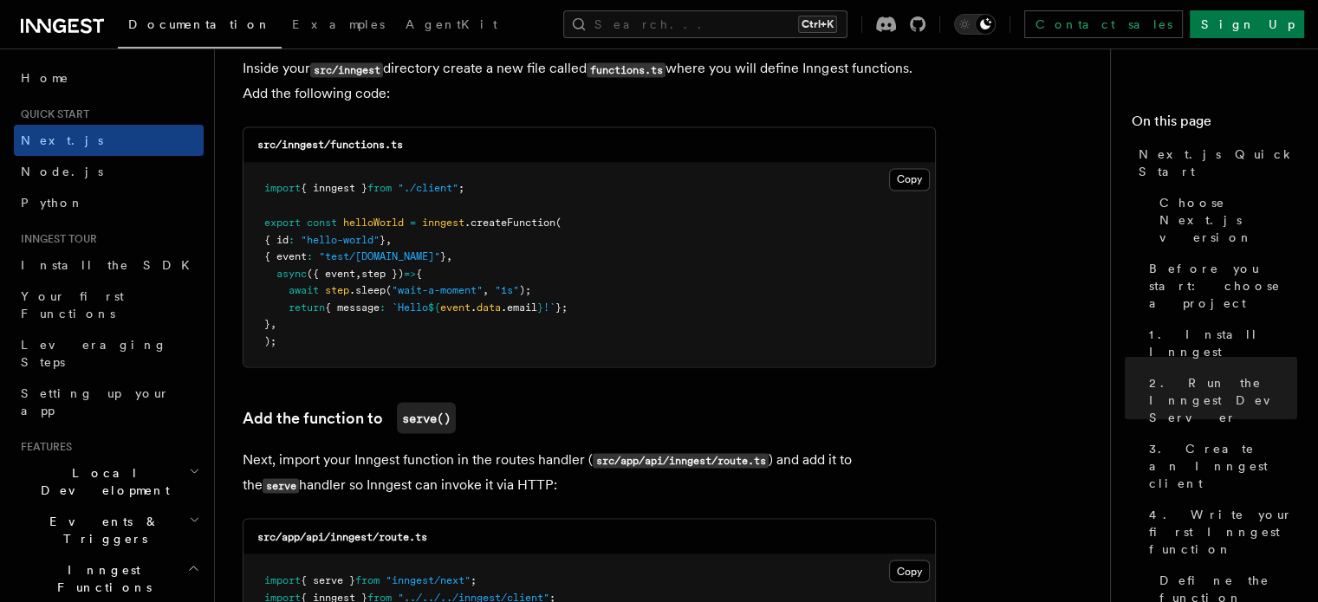
scroll to position [3086, 0]
